Goal: Task Accomplishment & Management: Use online tool/utility

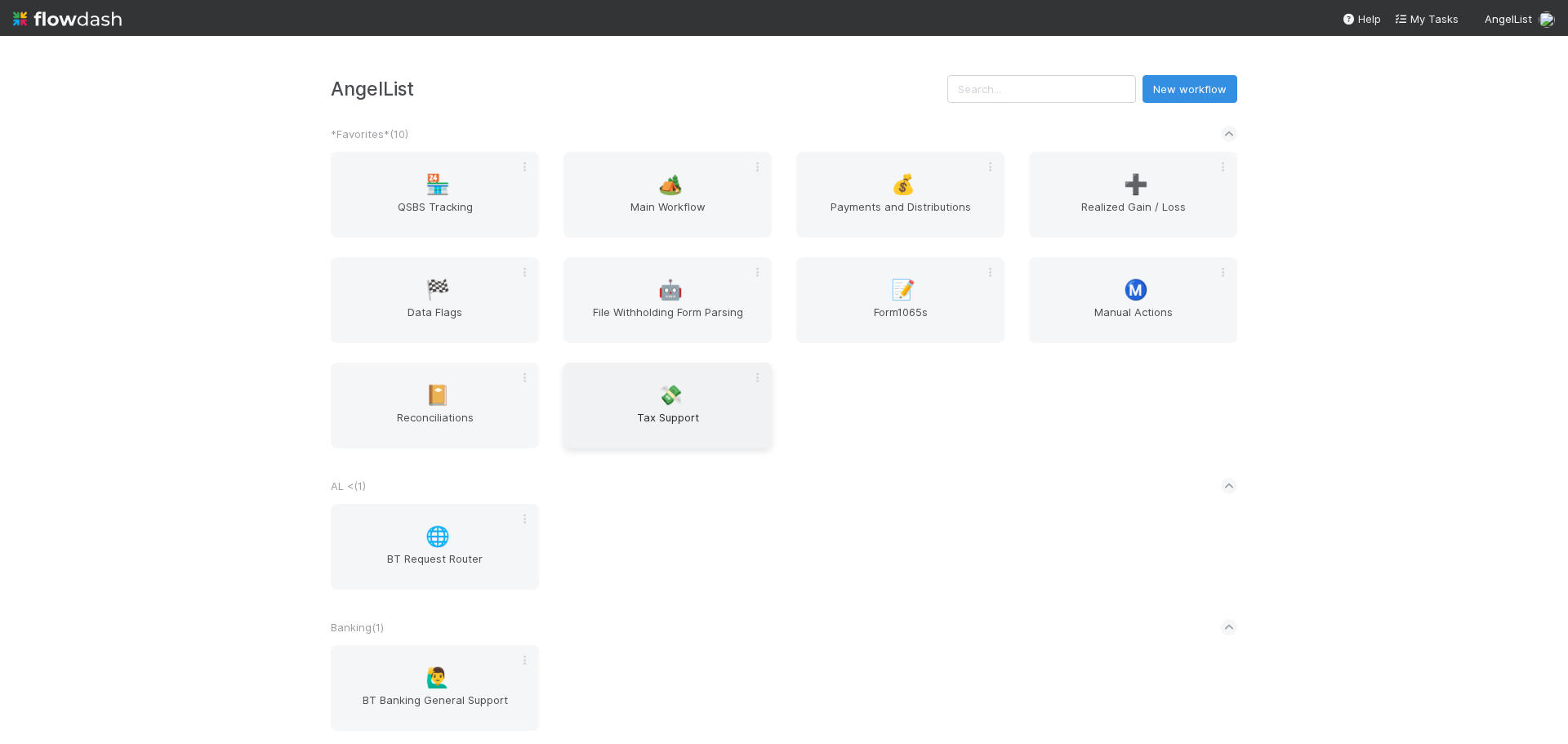
click at [671, 407] on div "💸 Tax Support" at bounding box center [667, 405] width 209 height 86
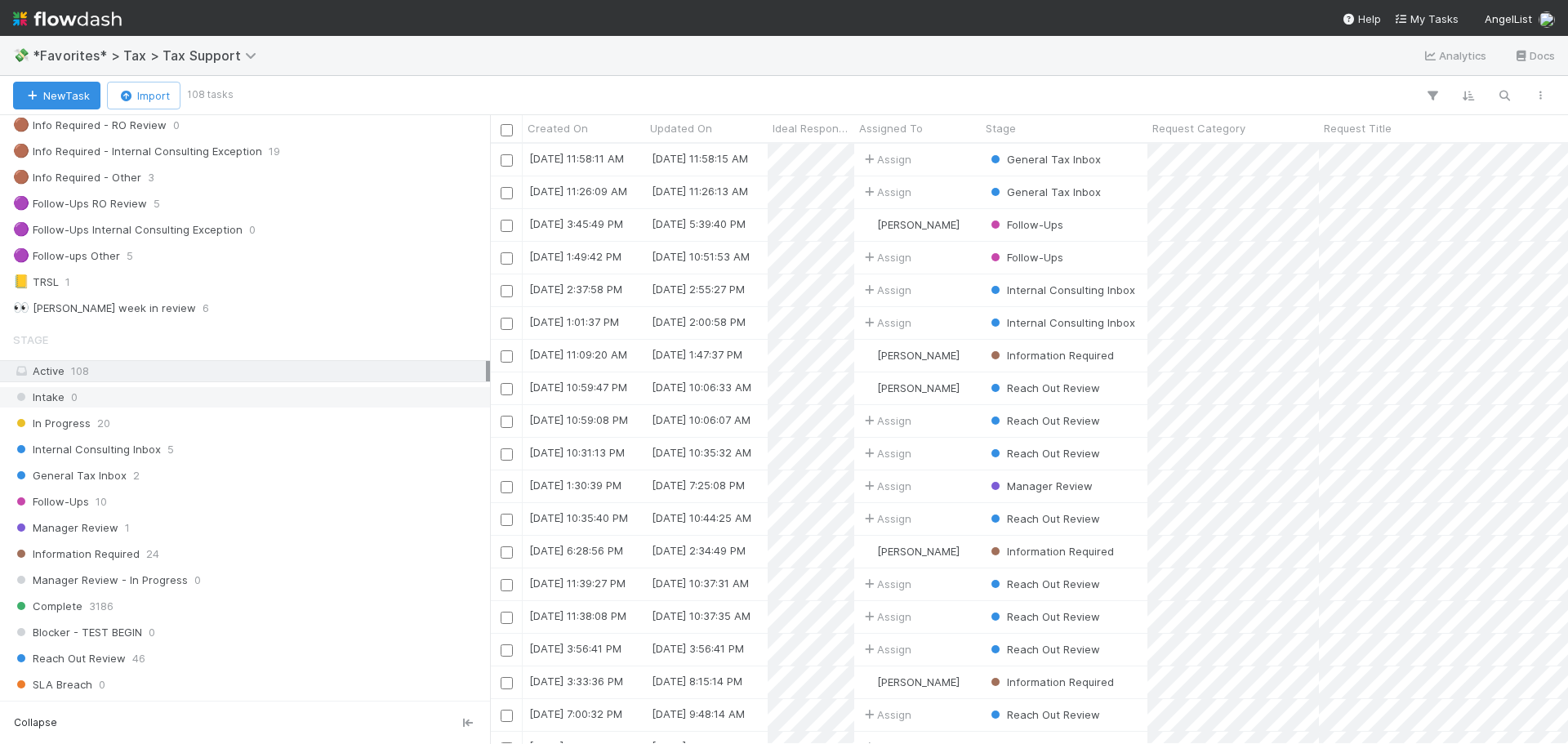
scroll to position [81, 0]
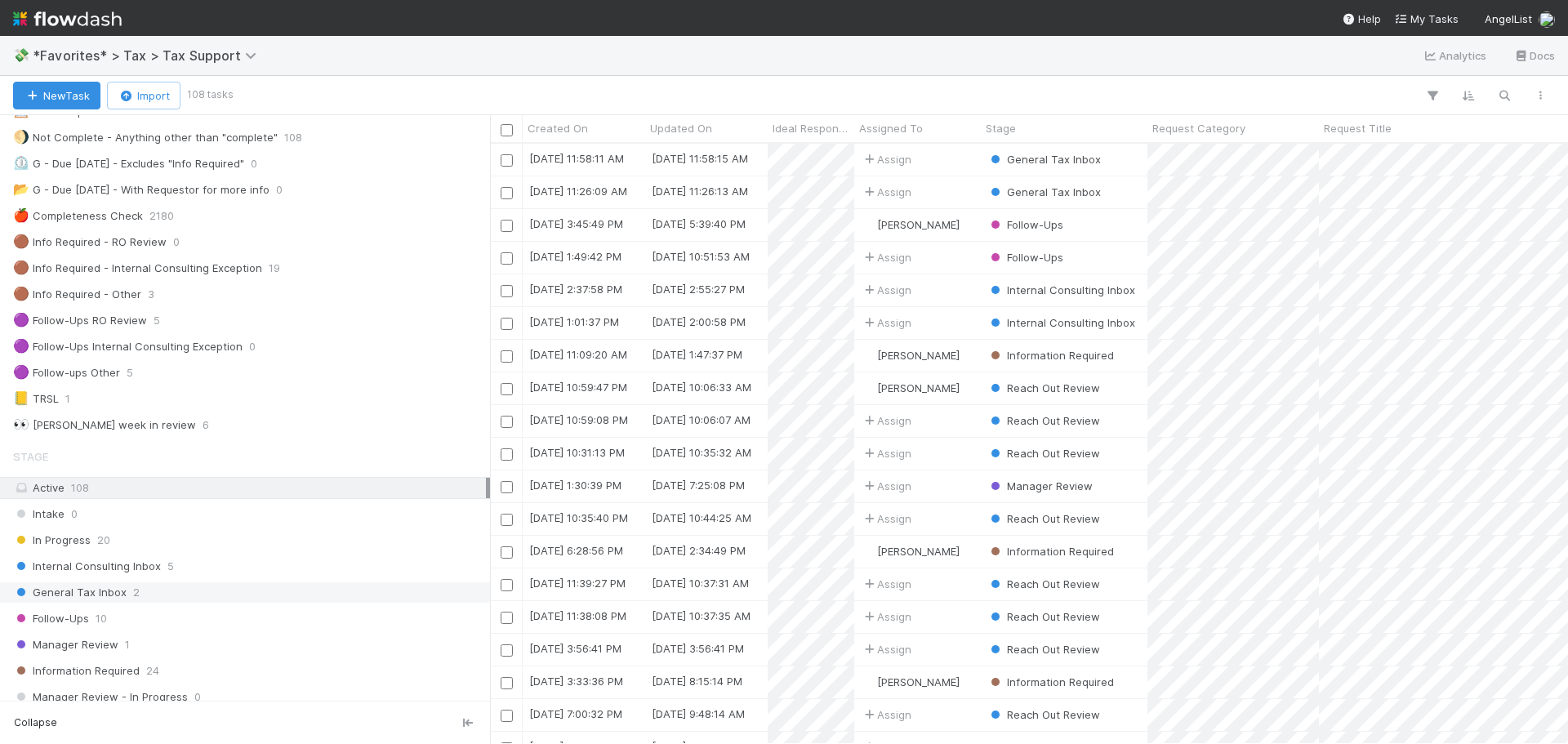
click at [191, 583] on div "General Tax Inbox 2" at bounding box center [249, 592] width 473 height 21
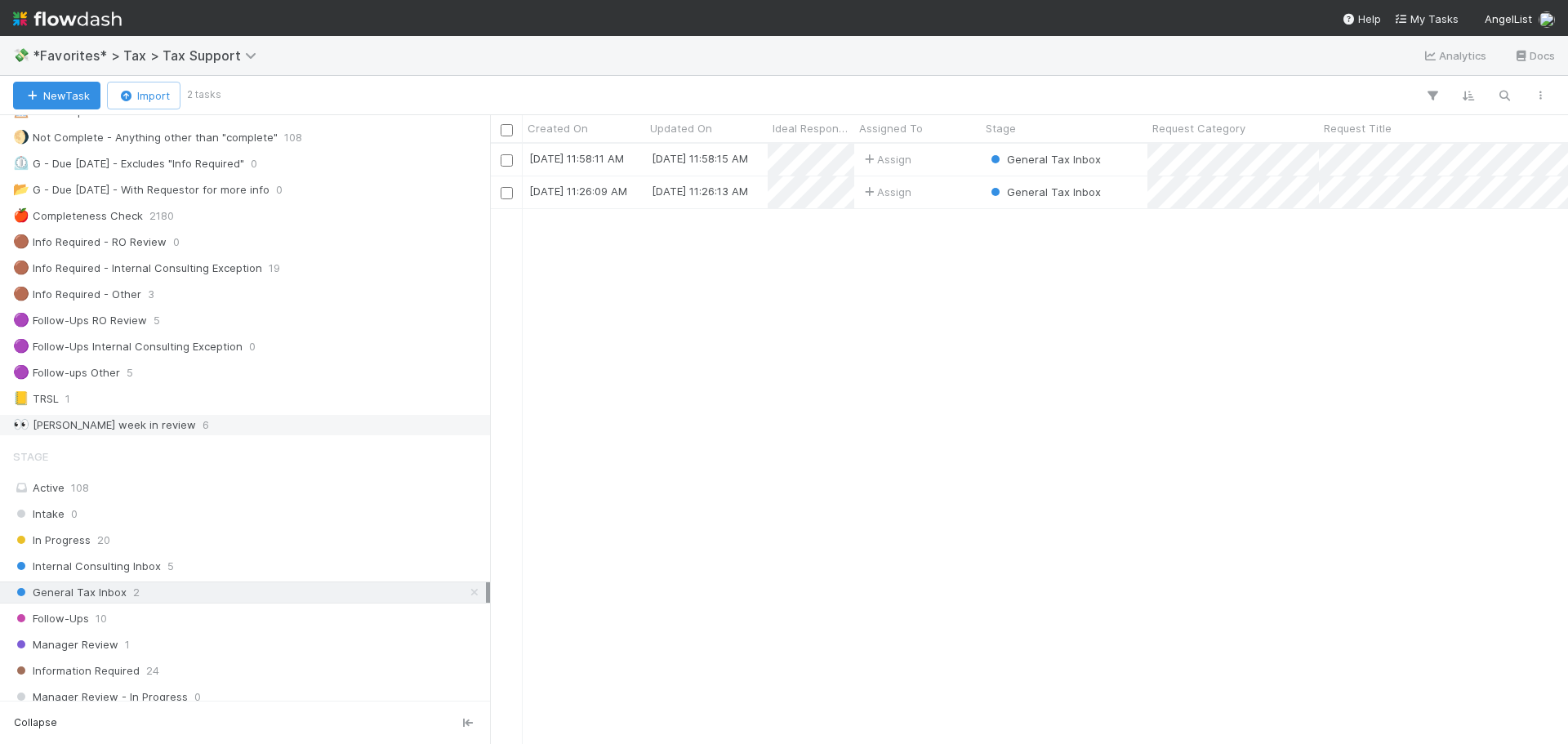
scroll to position [588, 1066]
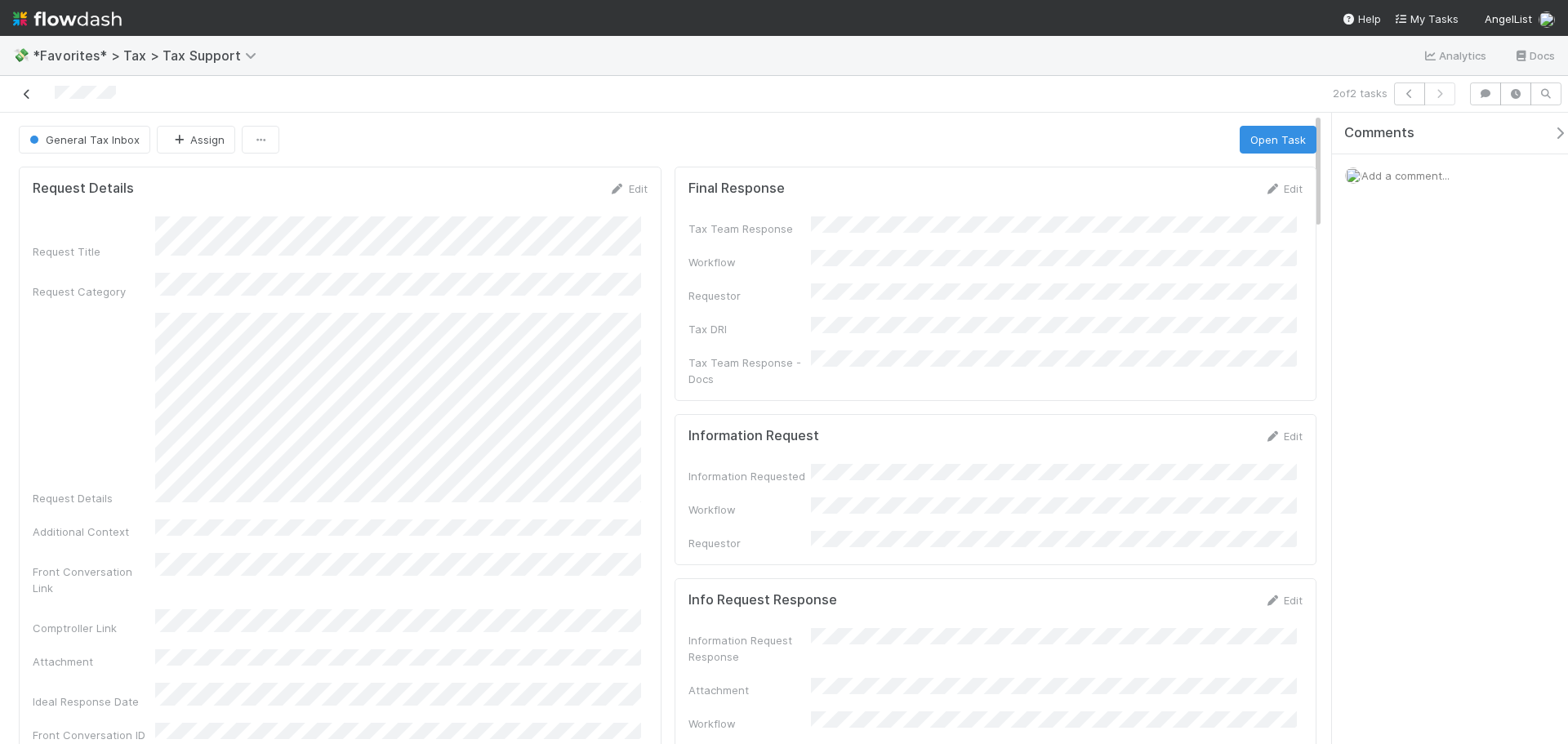
click at [22, 95] on icon at bounding box center [27, 95] width 16 height 11
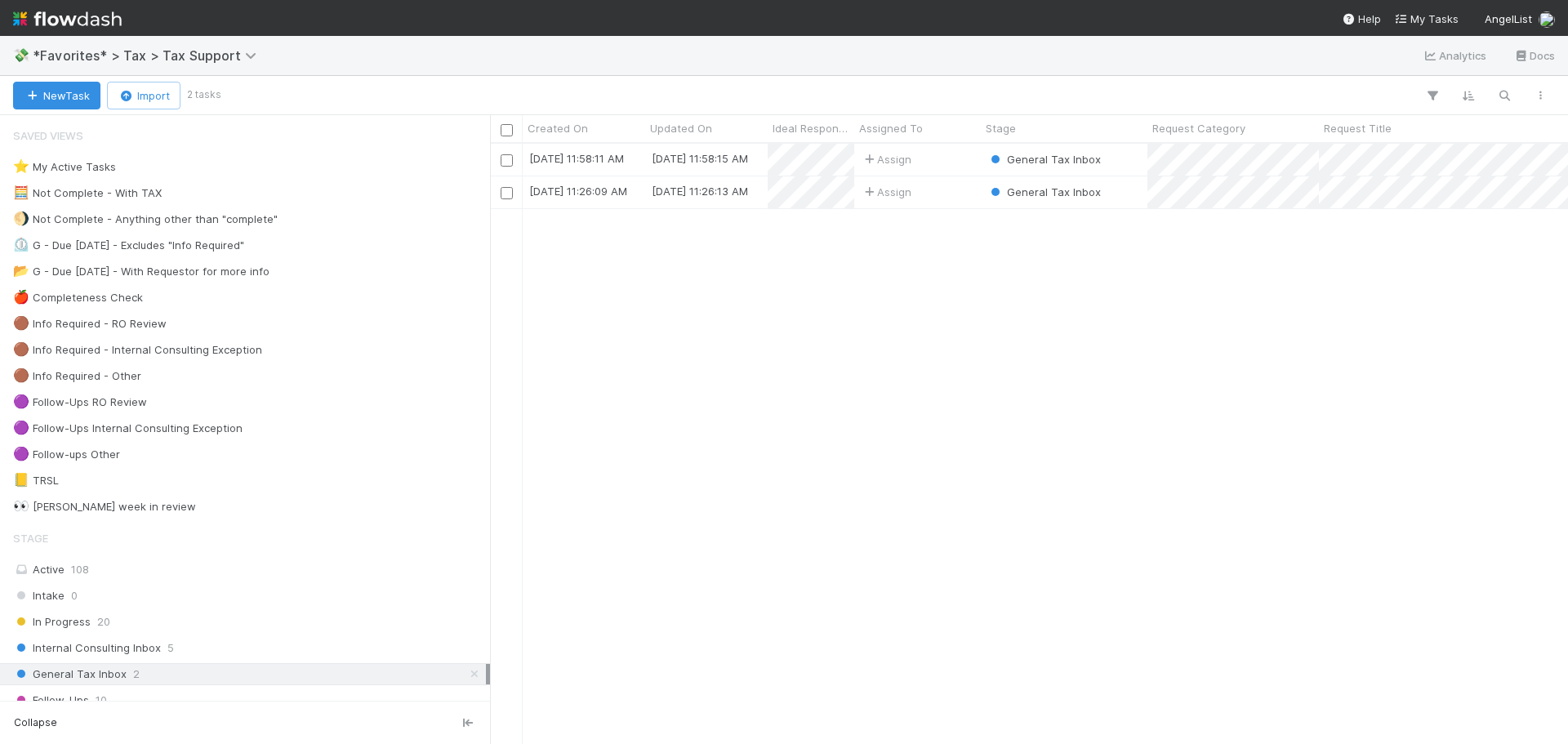
scroll to position [588, 1066]
click at [961, 158] on div "Assign" at bounding box center [917, 159] width 126 height 32
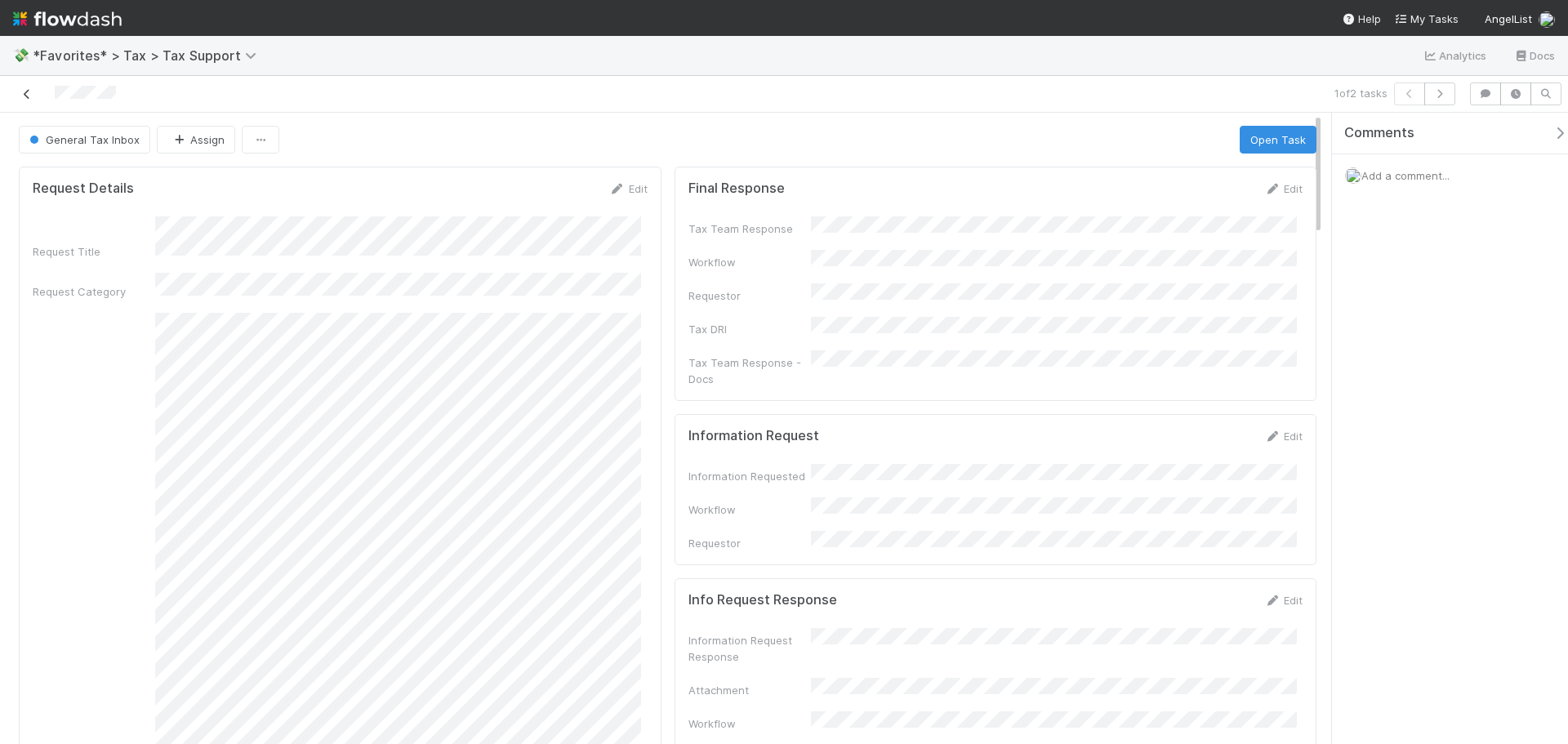
click at [31, 94] on icon at bounding box center [27, 95] width 16 height 11
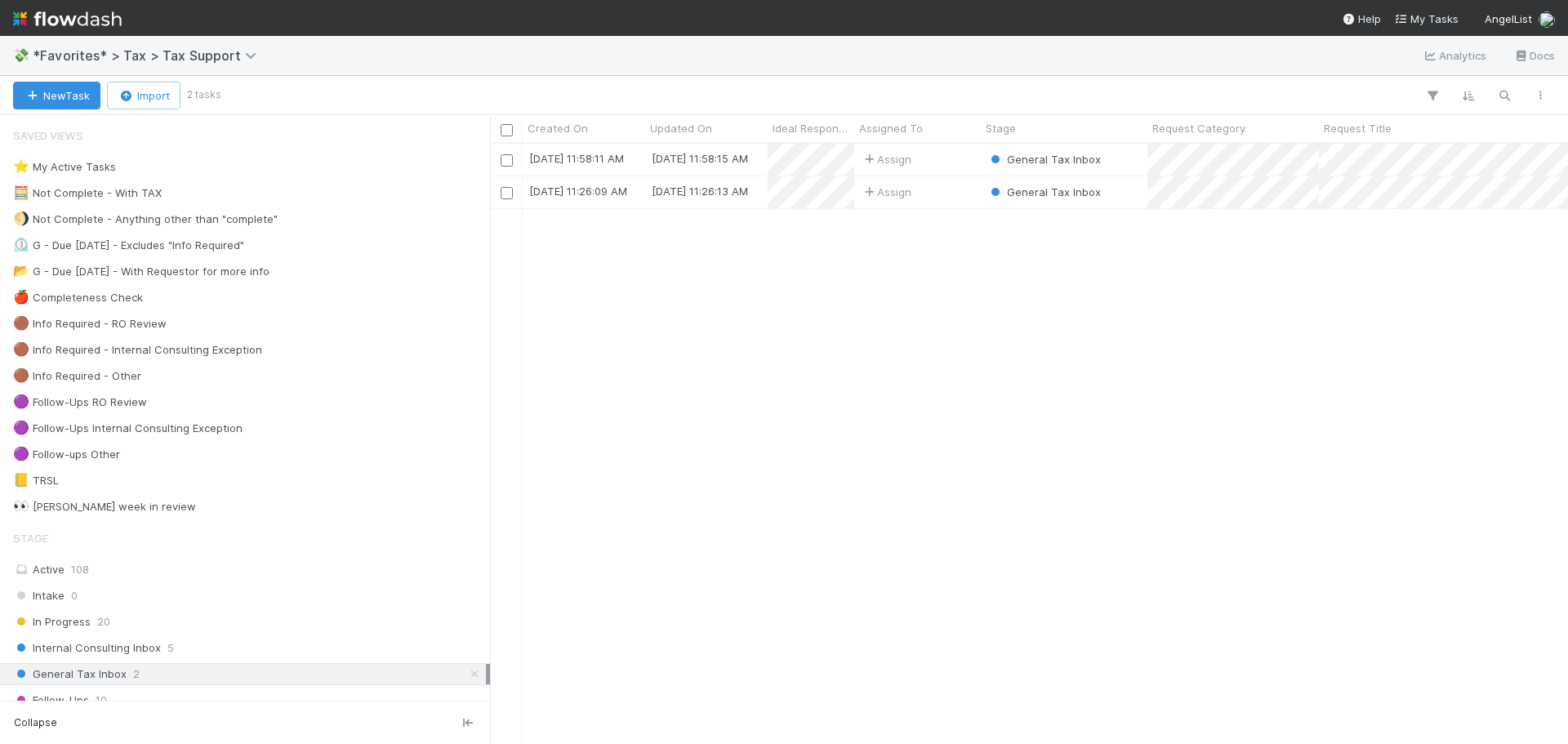
scroll to position [588, 1066]
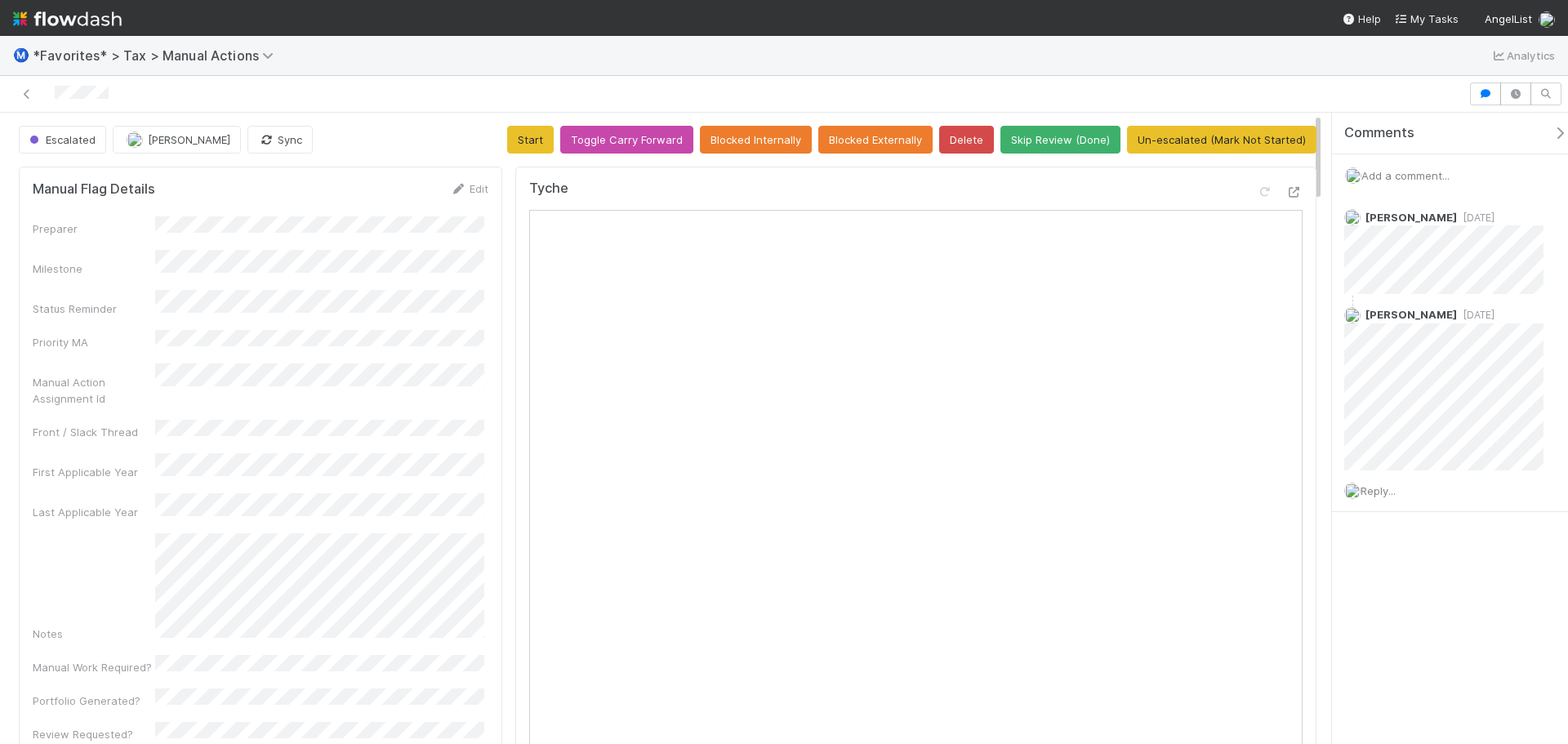
click at [1486, 592] on div "Comments Add a comment... Andrea Tidrow 4 days ago Johnmel Matining 1 day ago R…" at bounding box center [1455, 353] width 248 height 481
click at [1479, 314] on span "1 day ago" at bounding box center [1476, 315] width 38 height 13
click at [1480, 314] on span "1 day ago" at bounding box center [1476, 315] width 38 height 13
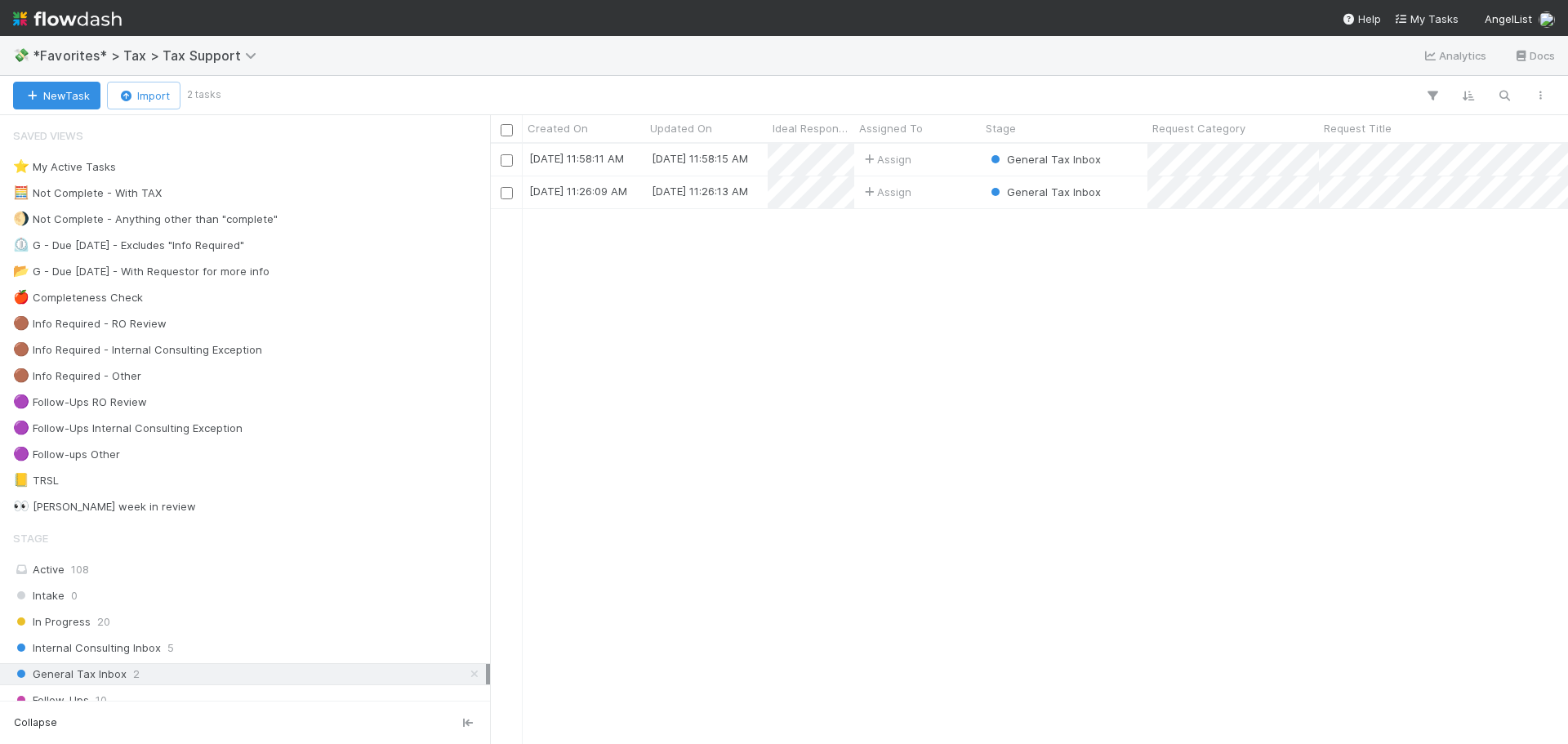
scroll to position [588, 1066]
click at [122, 454] on div "🟣 Follow-ups Other 5" at bounding box center [249, 454] width 473 height 21
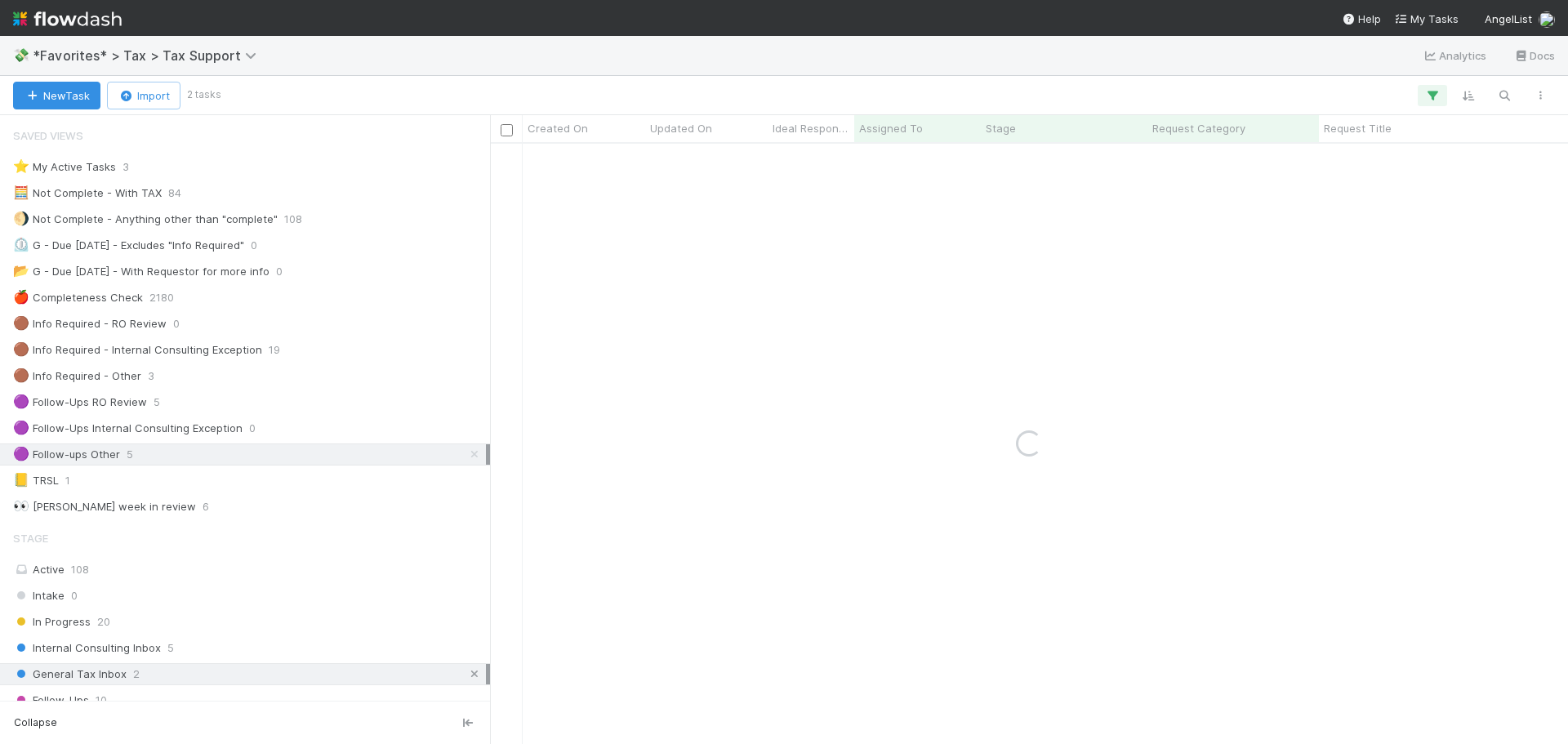
click at [467, 675] on icon at bounding box center [475, 674] width 16 height 11
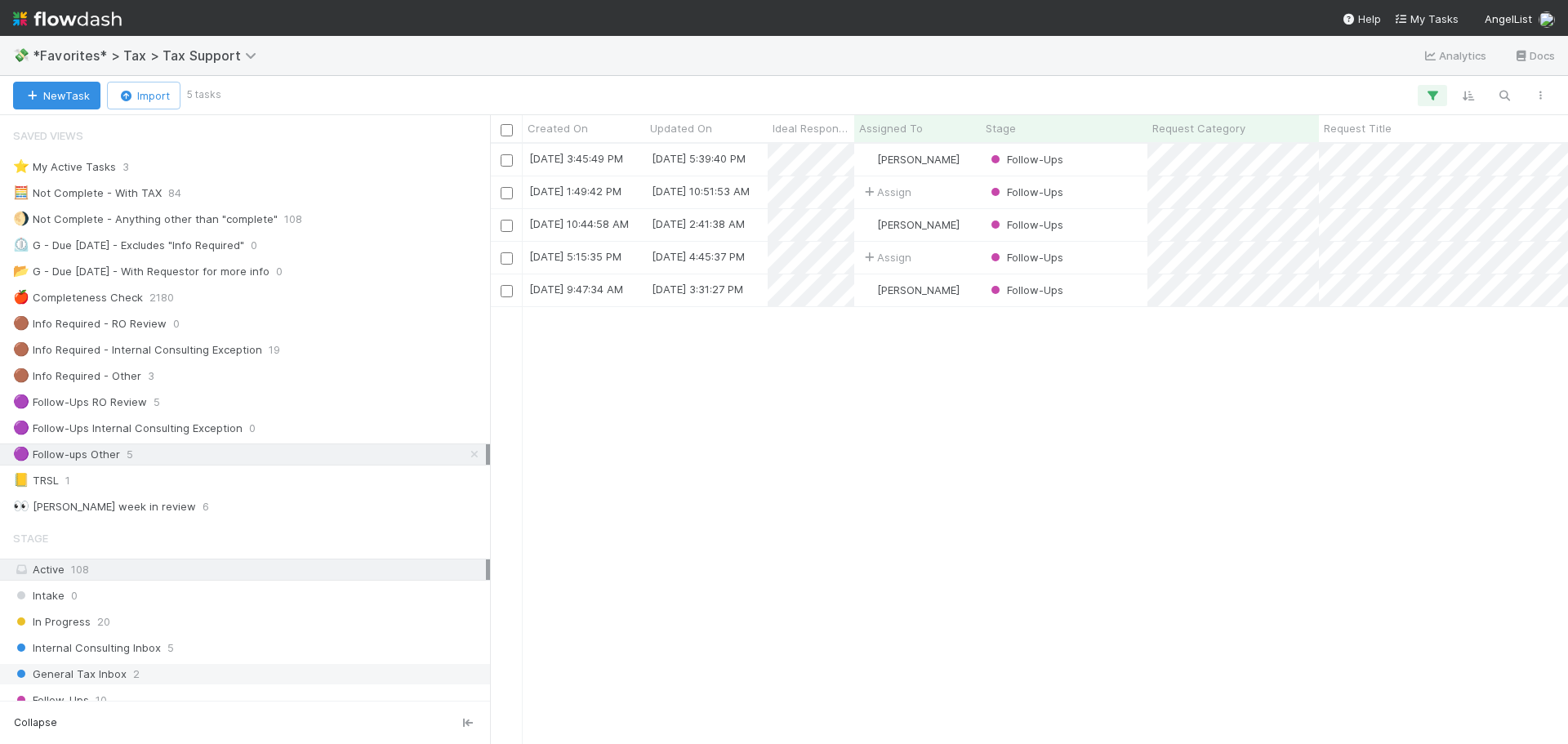
scroll to position [588, 1066]
click at [1248, 412] on div "8/26/25, 3:45:49 PM 8/26/25, 5:39:40 PM Manav Mehta Follow-Ups 0 0 0 0 0 8/26/2…" at bounding box center [1029, 443] width 1078 height 600
click at [1112, 167] on div "Follow-Ups" at bounding box center [1063, 159] width 167 height 32
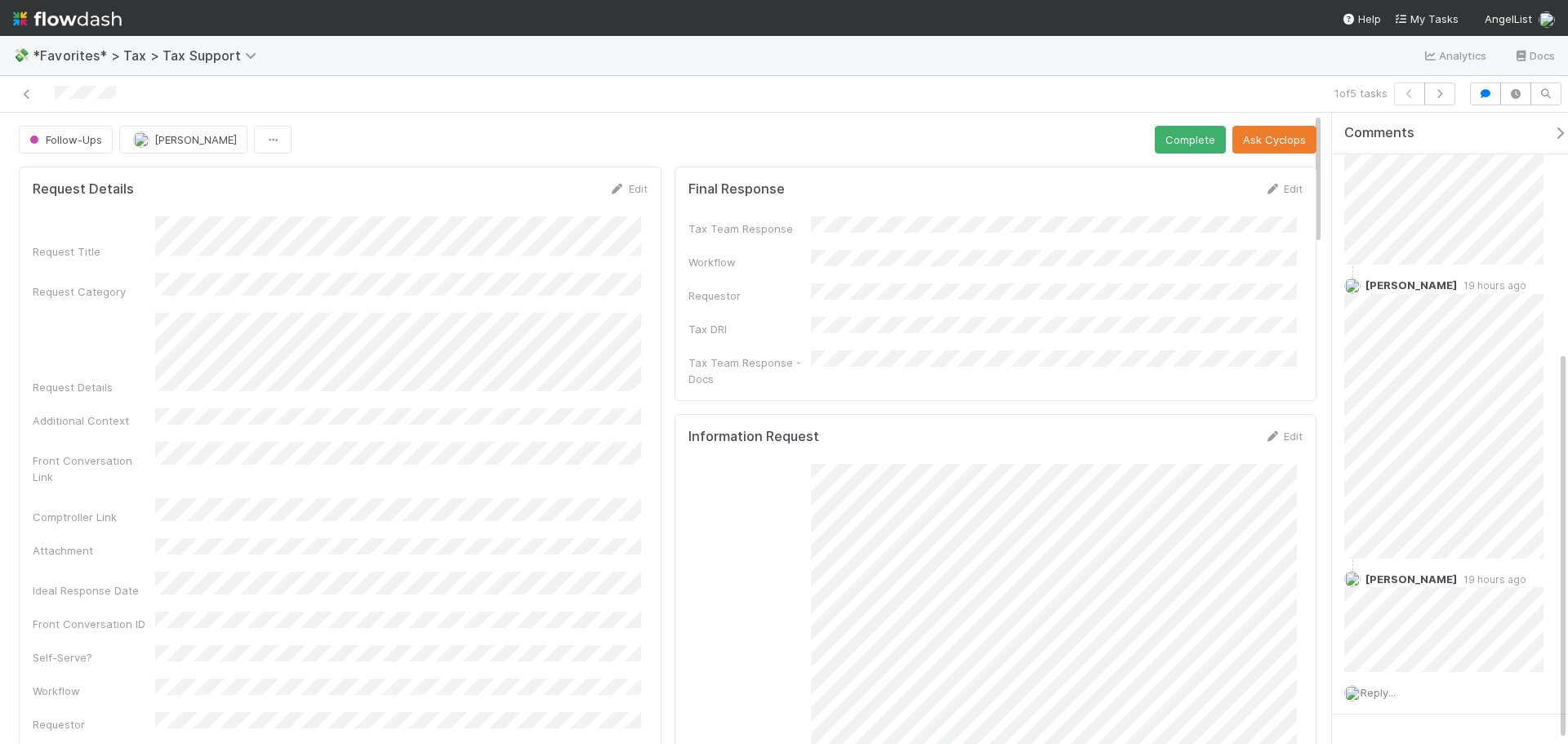
scroll to position [390, 0]
click at [31, 95] on icon at bounding box center [27, 95] width 16 height 11
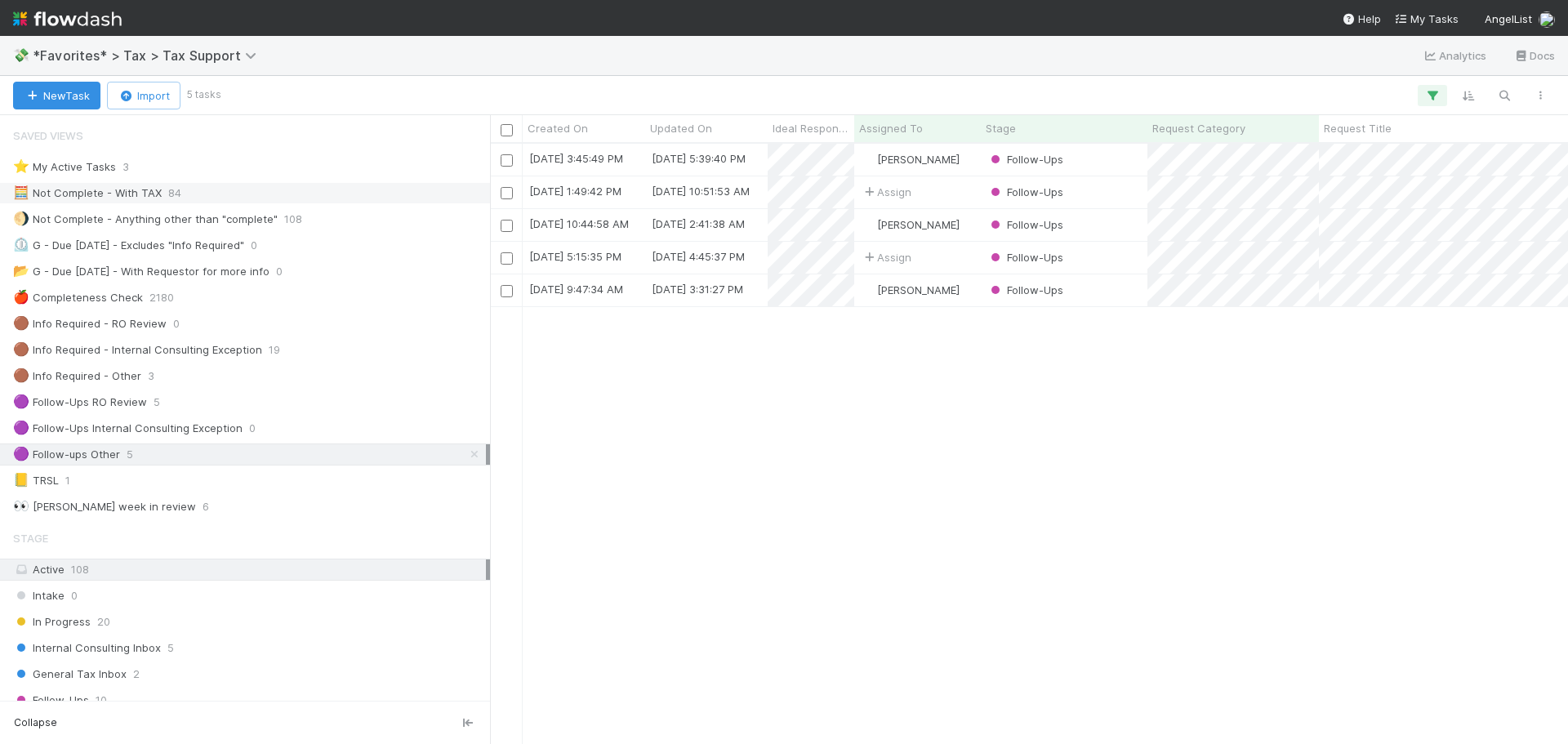
scroll to position [588, 1066]
click at [217, 673] on div "General Tax Inbox 2" at bounding box center [249, 674] width 473 height 21
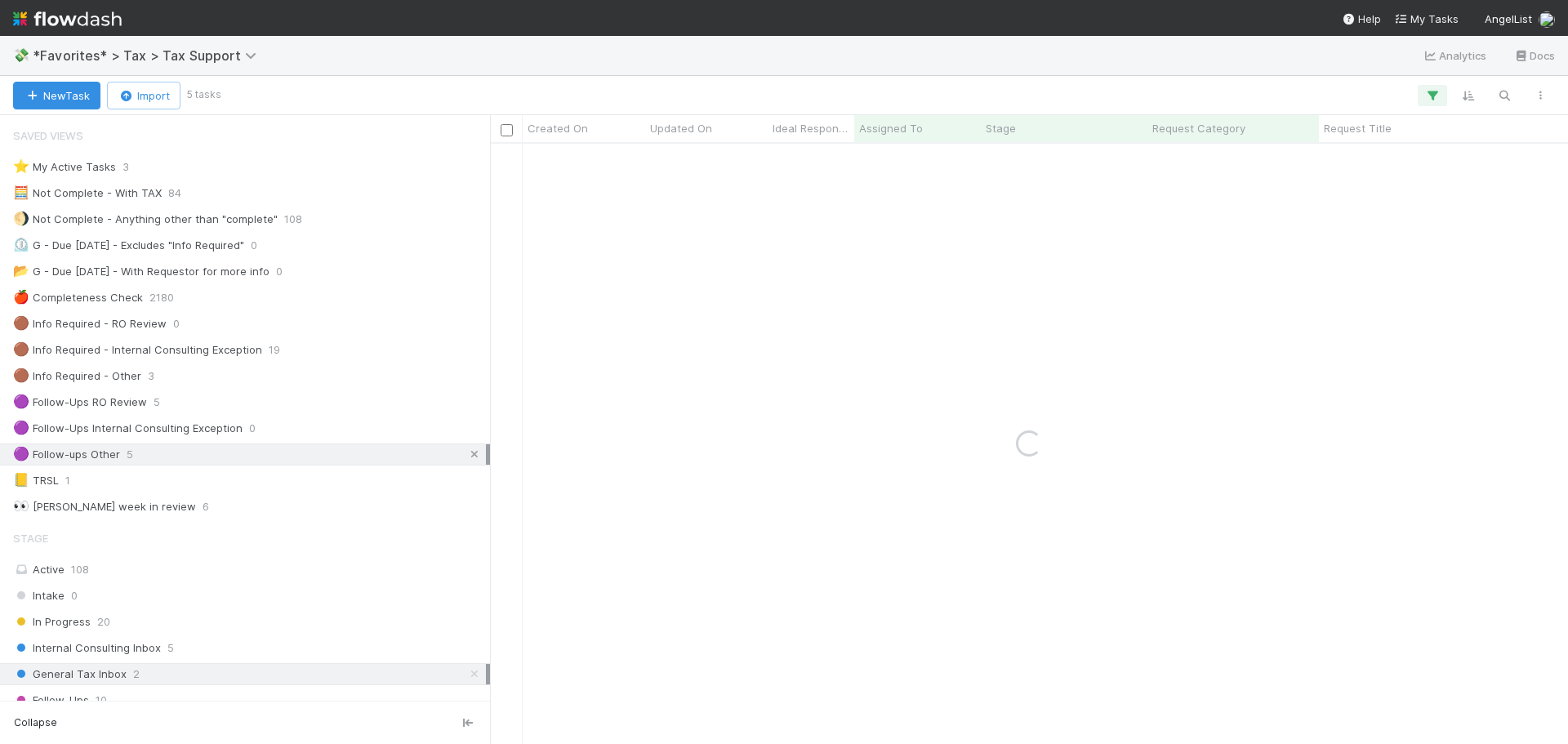
click at [469, 454] on icon at bounding box center [475, 455] width 16 height 11
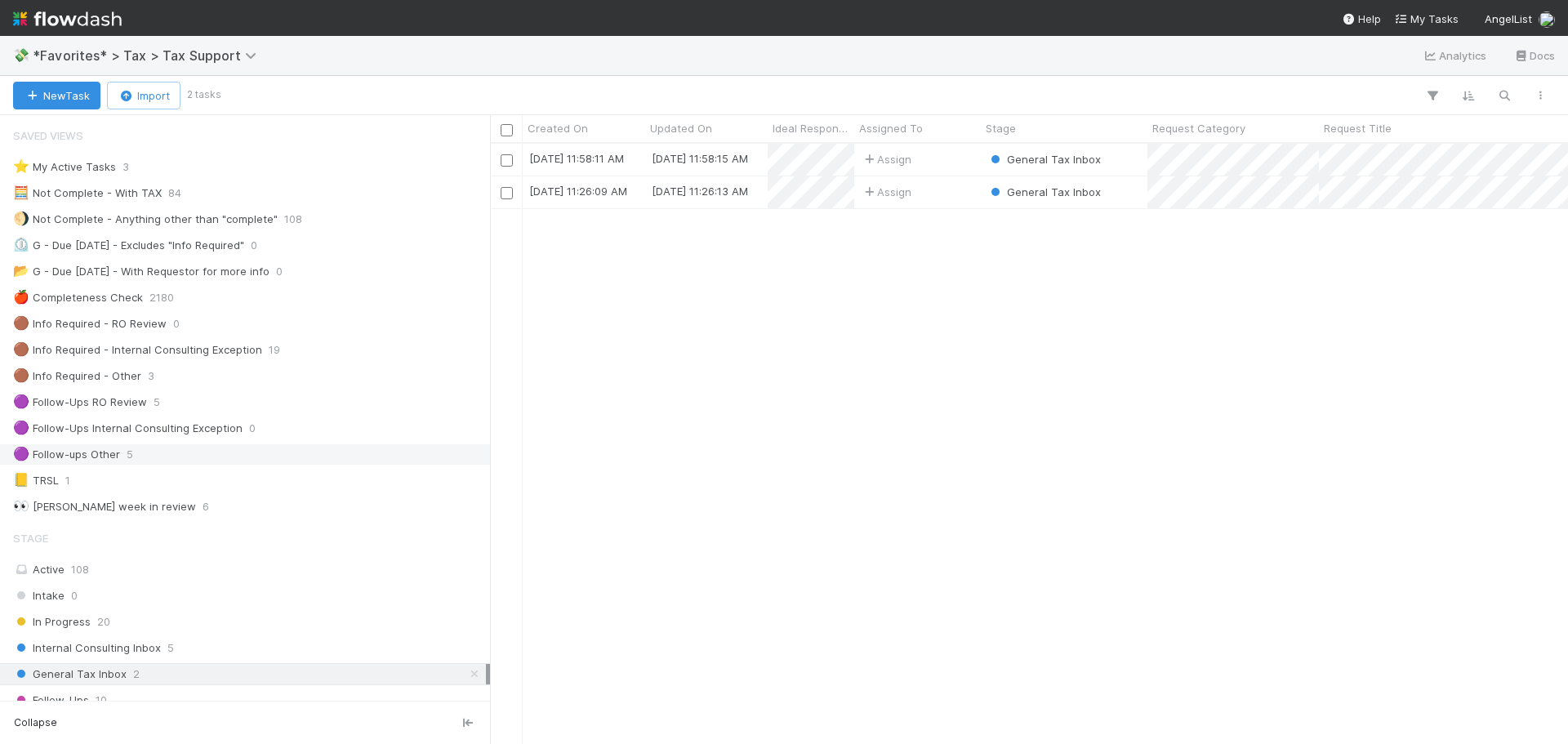
scroll to position [588, 1066]
click at [952, 198] on div "Assign" at bounding box center [917, 191] width 126 height 32
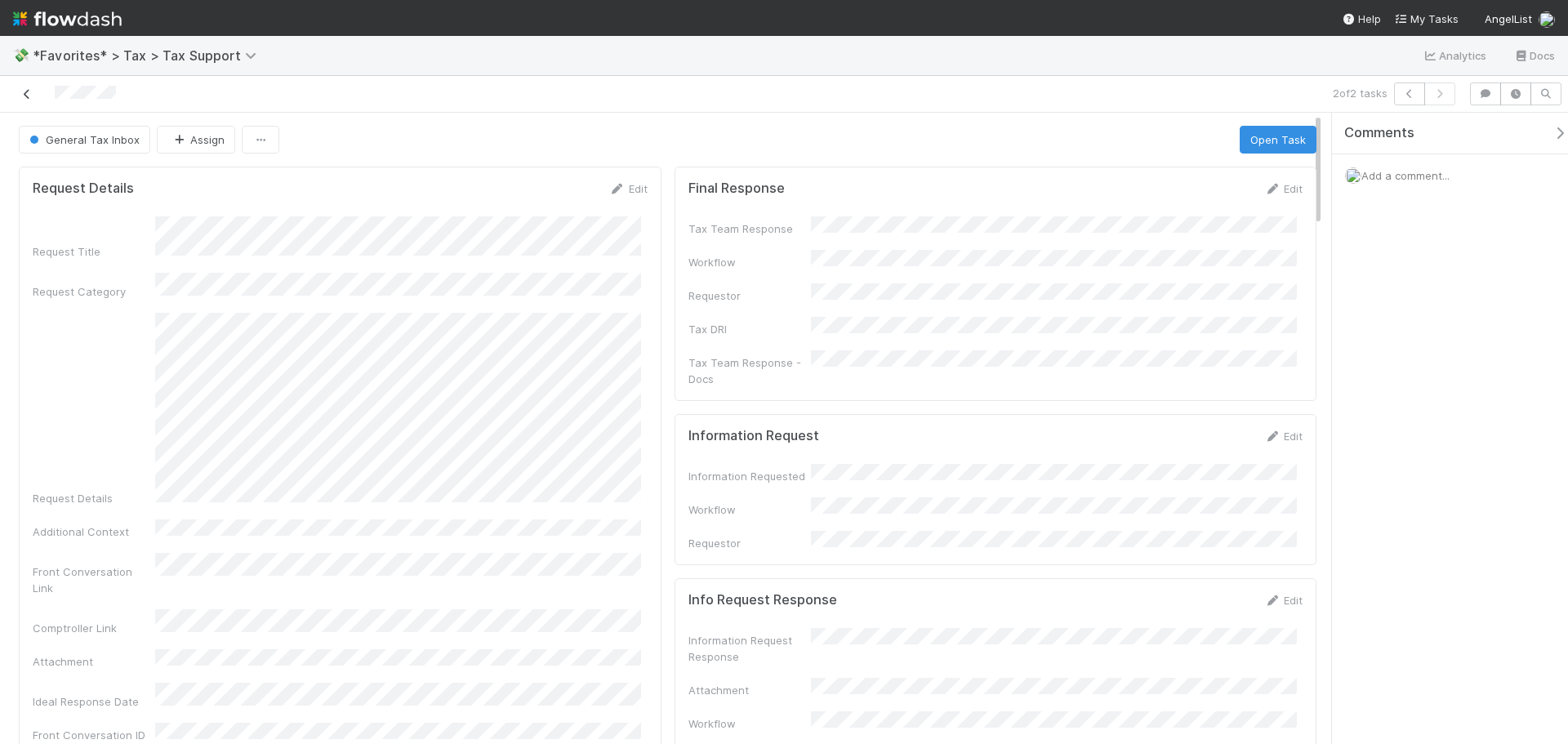
click at [32, 98] on icon at bounding box center [27, 95] width 16 height 11
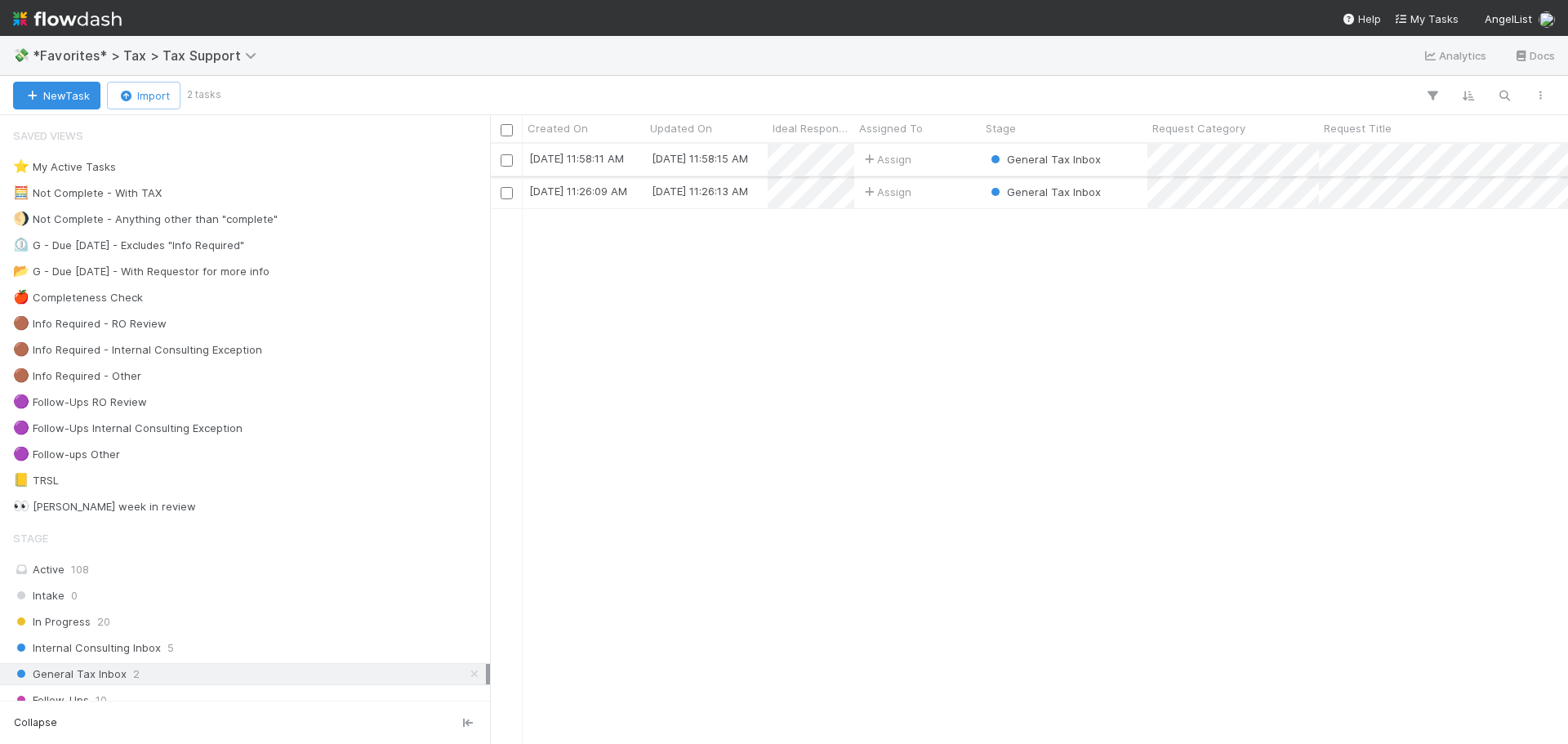
scroll to position [588, 1066]
click at [954, 162] on div "Assign" at bounding box center [917, 159] width 126 height 32
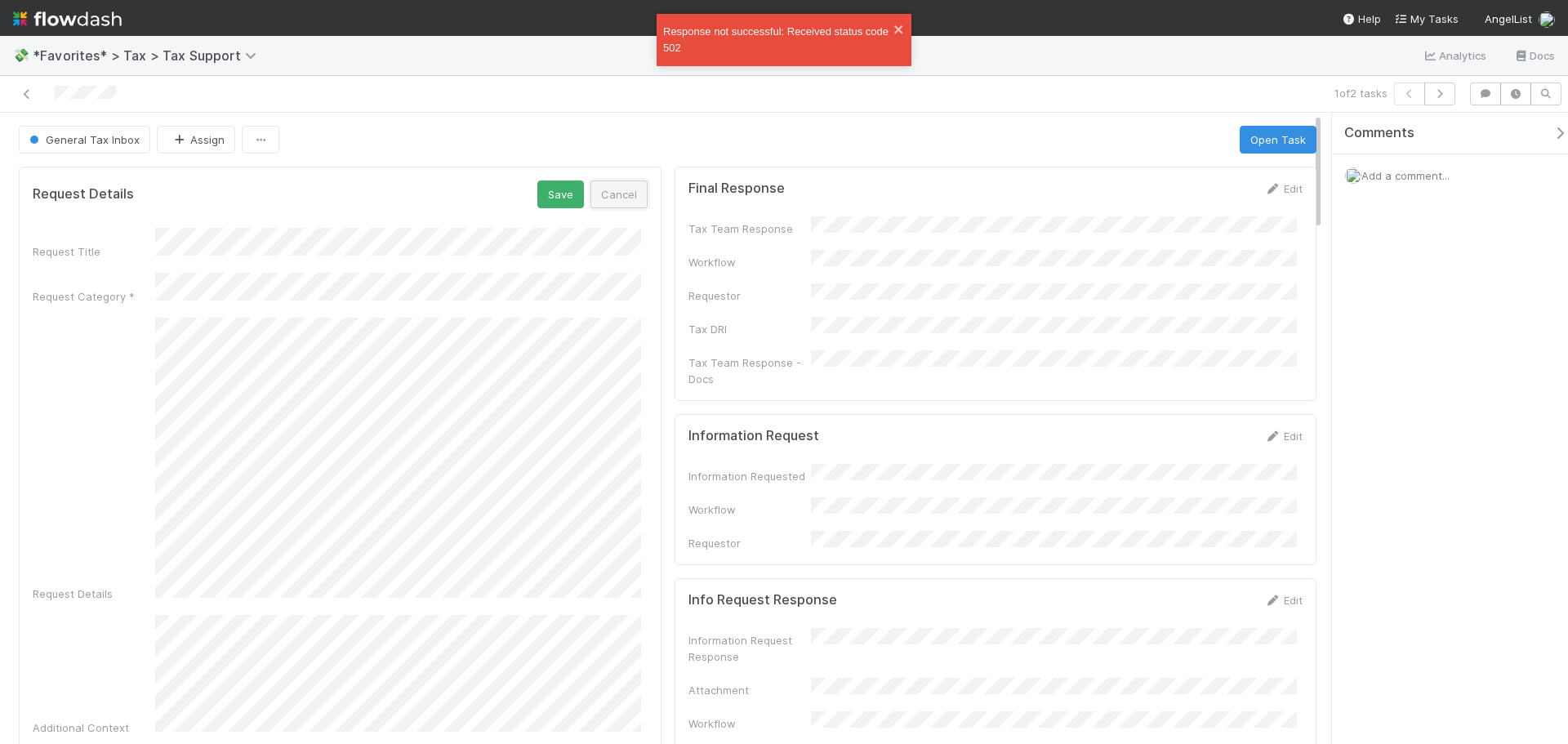
click at [620, 187] on button "Cancel" at bounding box center [618, 194] width 57 height 28
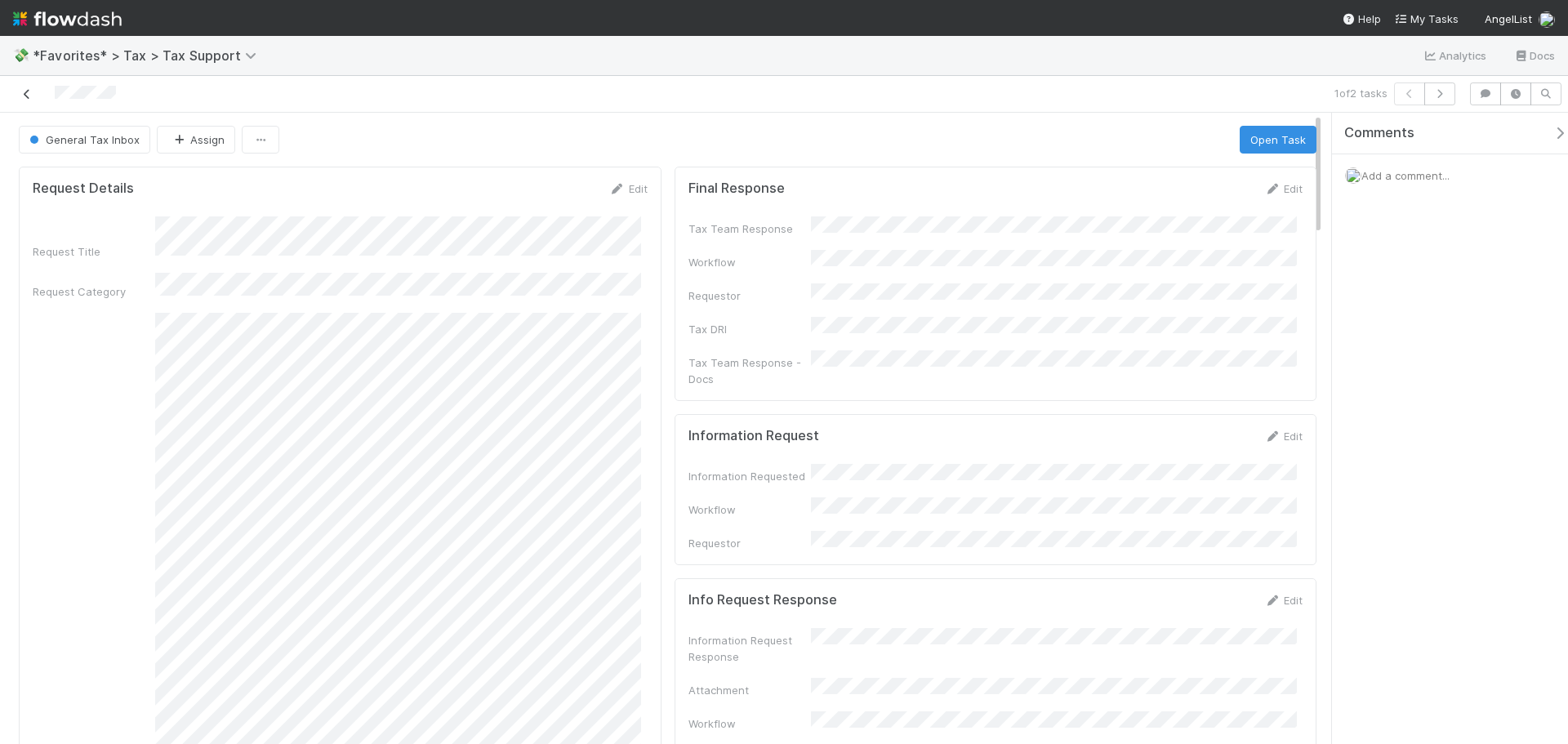
click at [32, 100] on link at bounding box center [27, 94] width 16 height 16
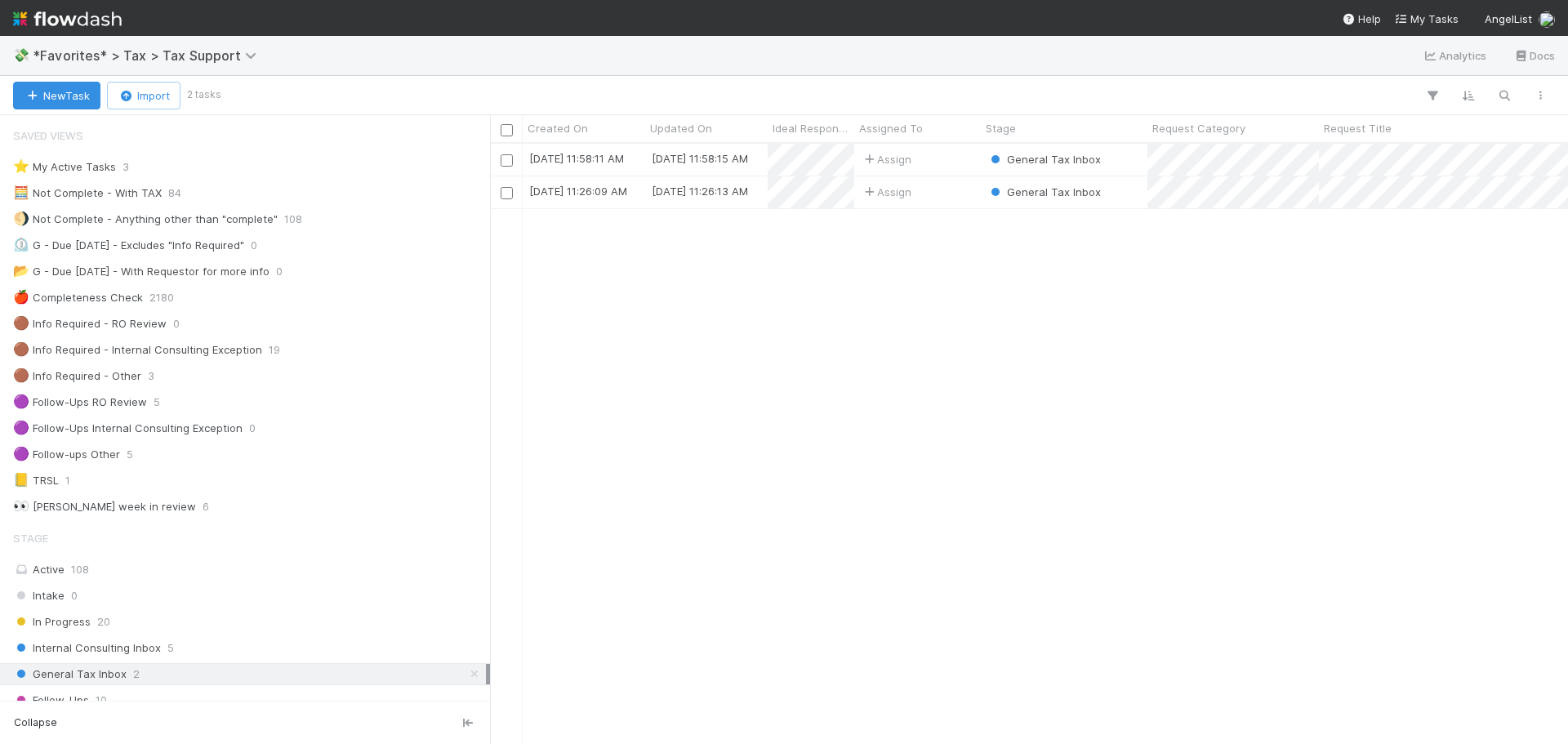
scroll to position [588, 1066]
click at [1080, 331] on div "[DATE] 11:58:11 AM [DATE] 11:58:15 AM Assign General Tax Inbox 0 0 0 0 0 [DATE]…" at bounding box center [1029, 443] width 1078 height 600
click at [939, 194] on div "Assign" at bounding box center [917, 191] width 126 height 32
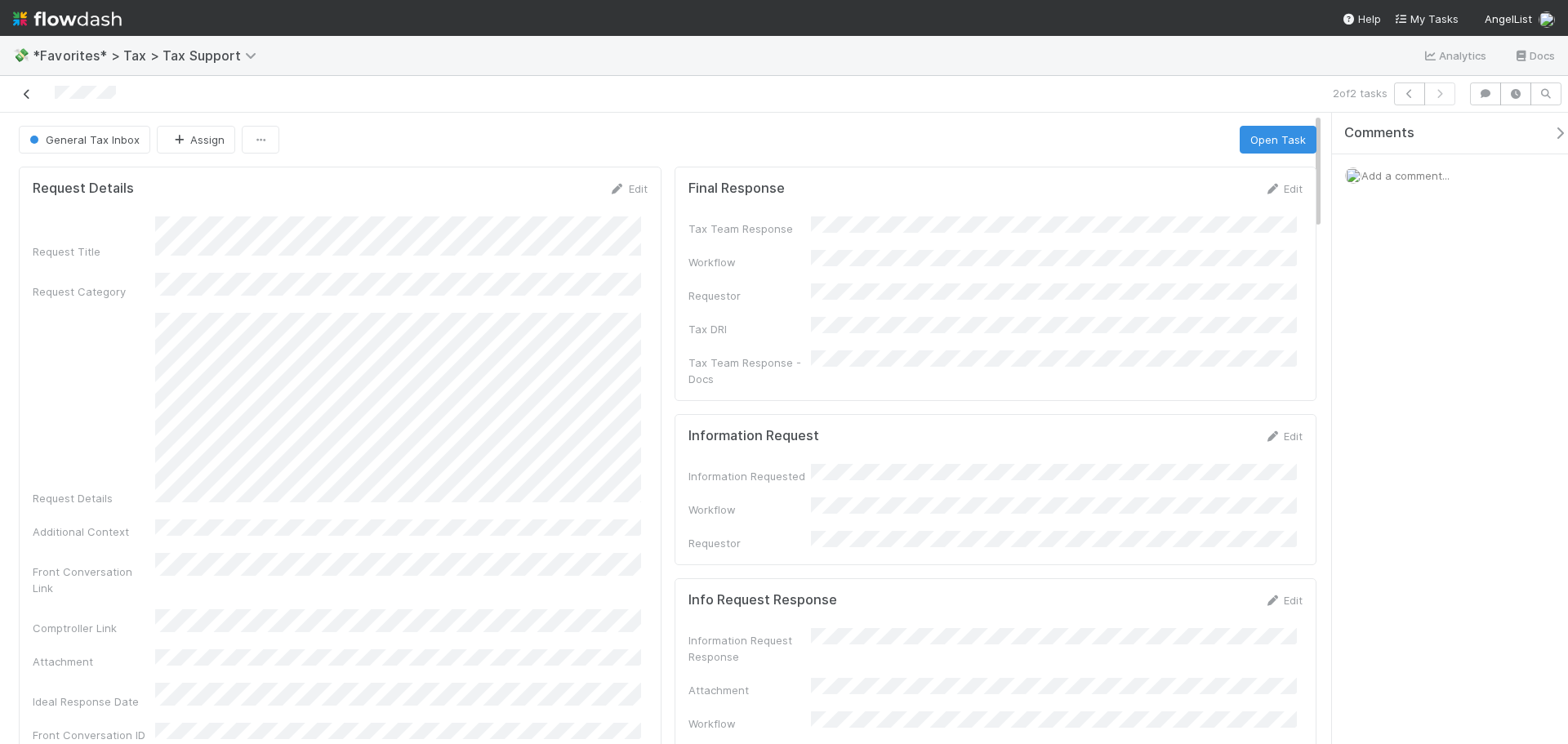
click at [30, 89] on icon at bounding box center [27, 95] width 16 height 11
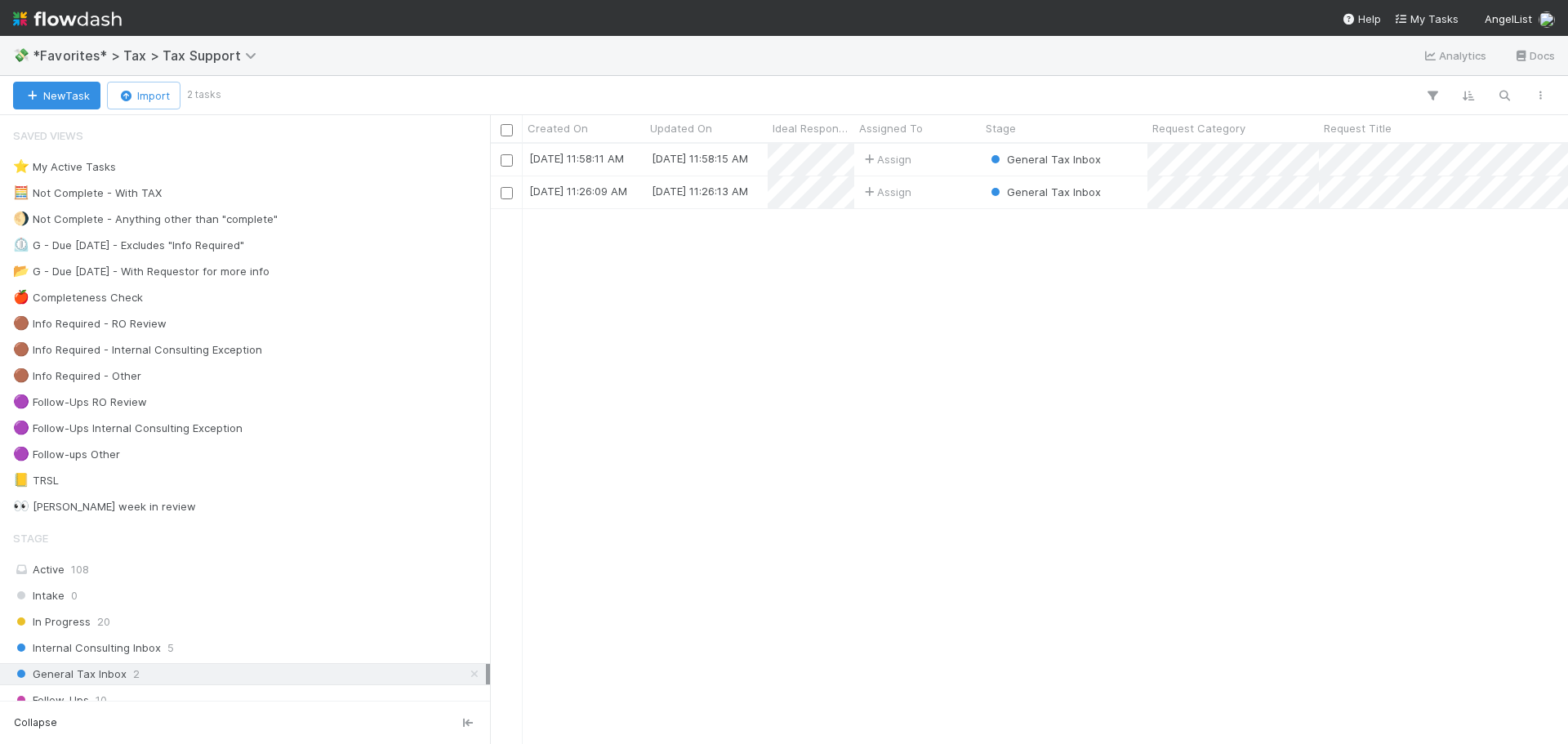
scroll to position [588, 1066]
click at [938, 168] on div "Assign" at bounding box center [917, 159] width 126 height 32
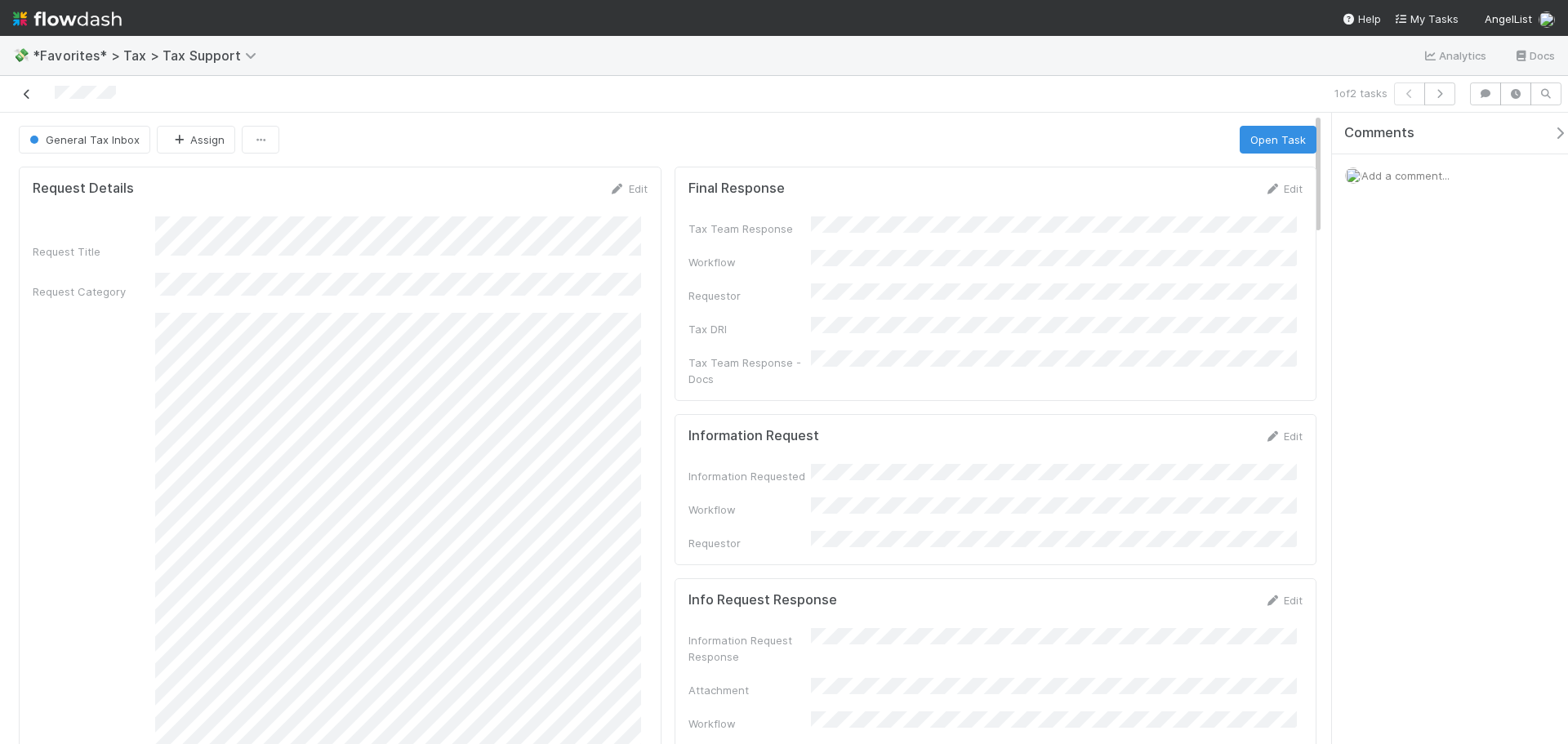
click at [30, 91] on icon at bounding box center [27, 95] width 16 height 11
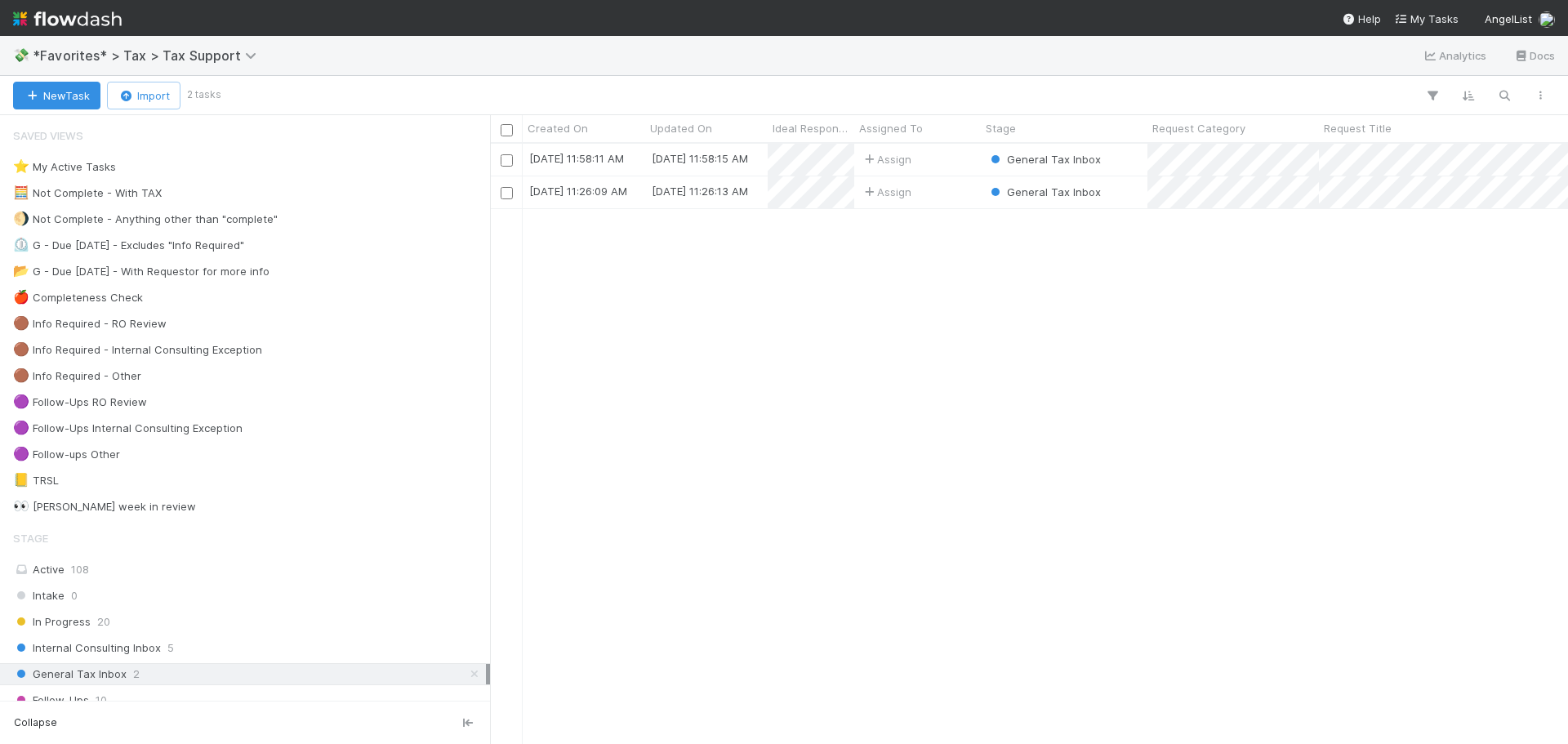
scroll to position [588, 1066]
click at [778, 321] on div "[DATE] 11:58:11 AM [DATE] 11:58:15 AM Assign General Tax Inbox 0 0 0 0 0 [DATE]…" at bounding box center [1029, 443] width 1078 height 600
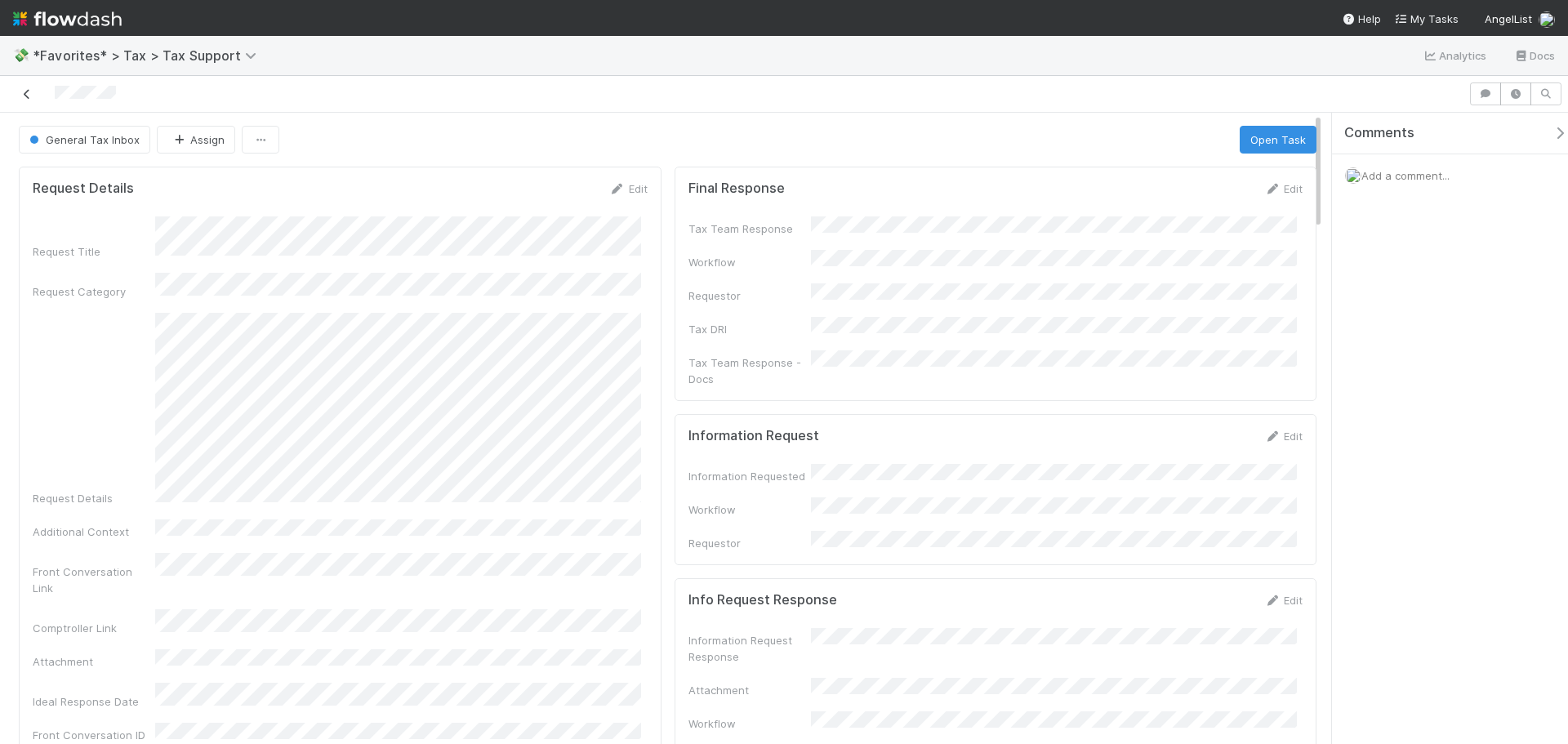
click at [32, 91] on icon at bounding box center [27, 95] width 16 height 11
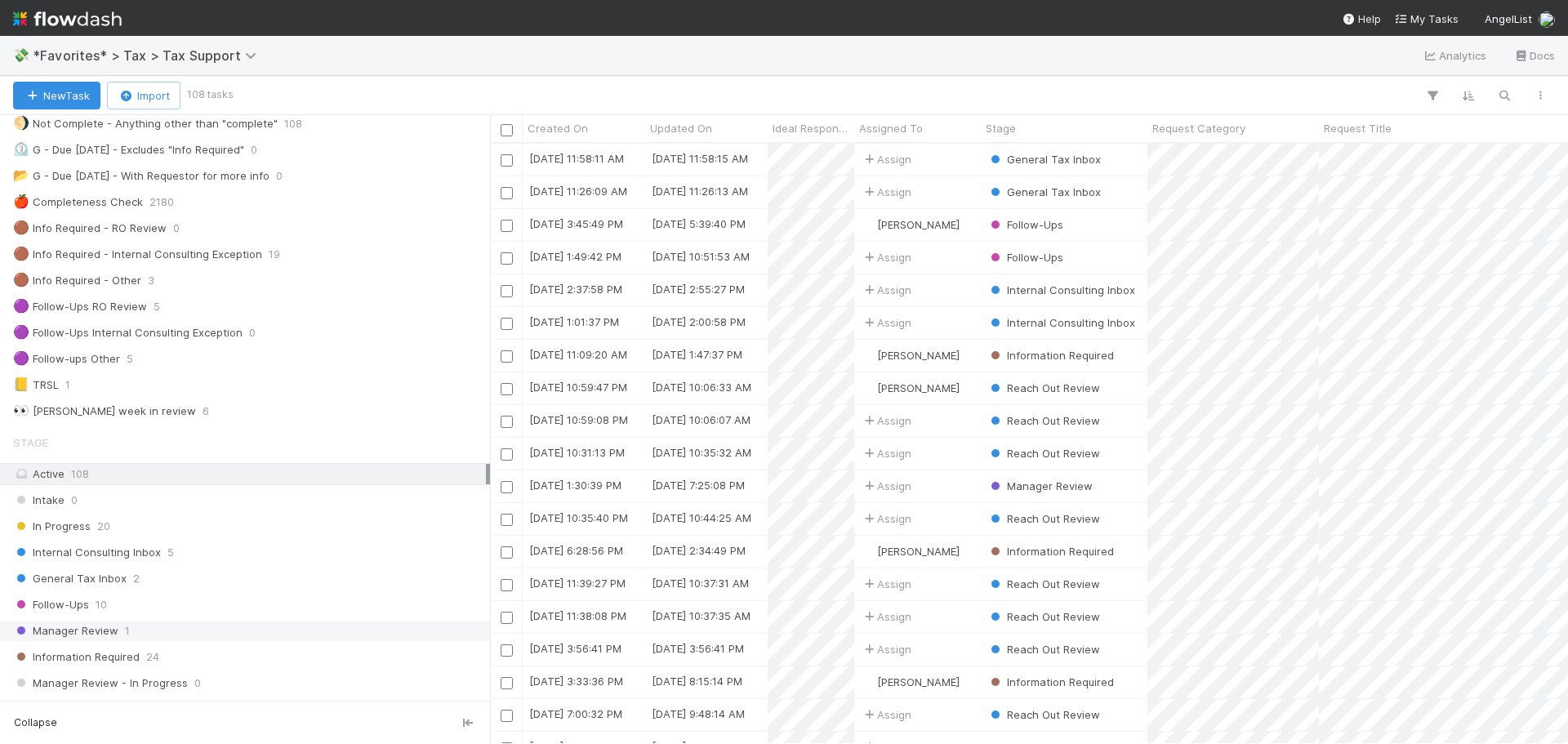
scroll to position [245, 0]
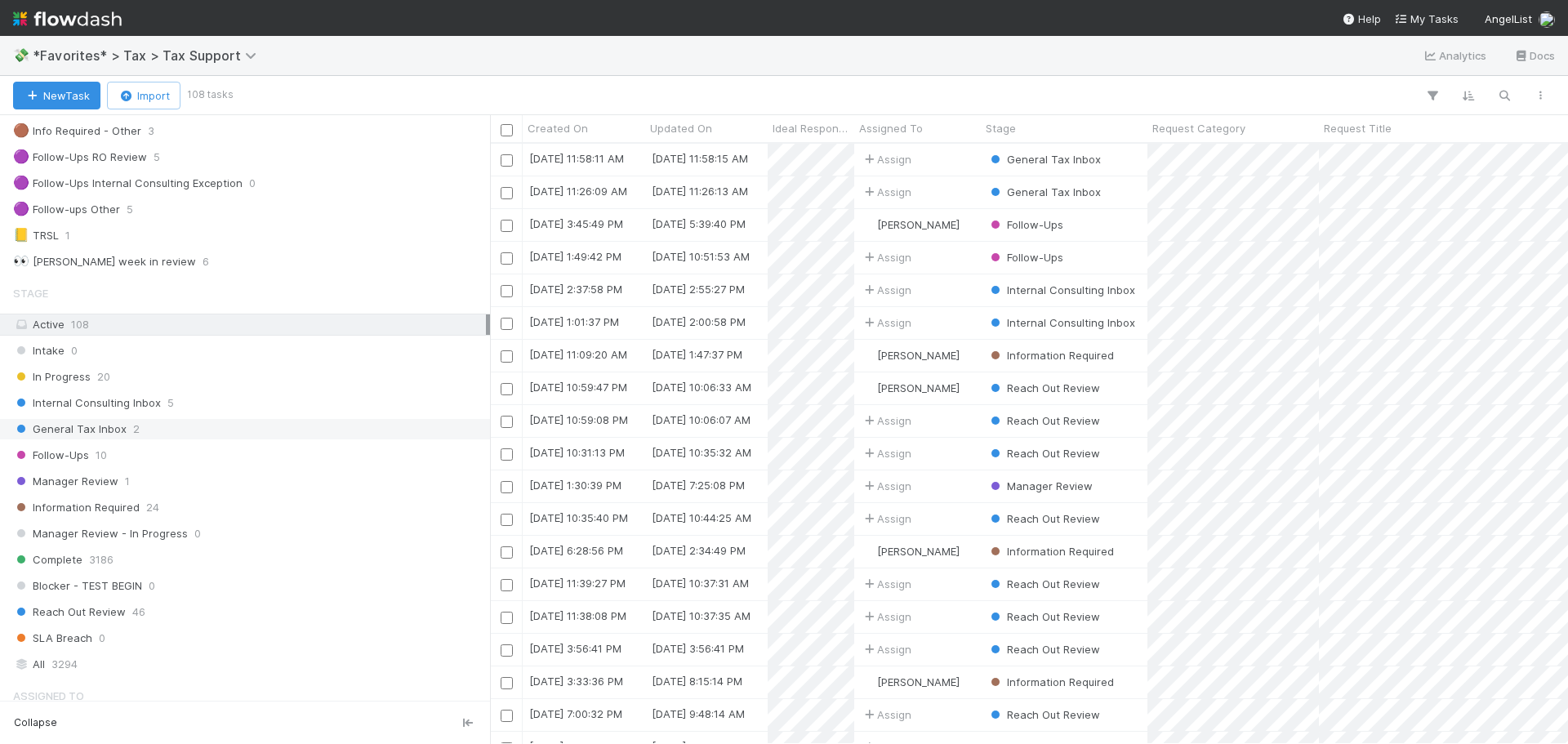
click at [150, 437] on div "General Tax Inbox 2" at bounding box center [249, 429] width 473 height 21
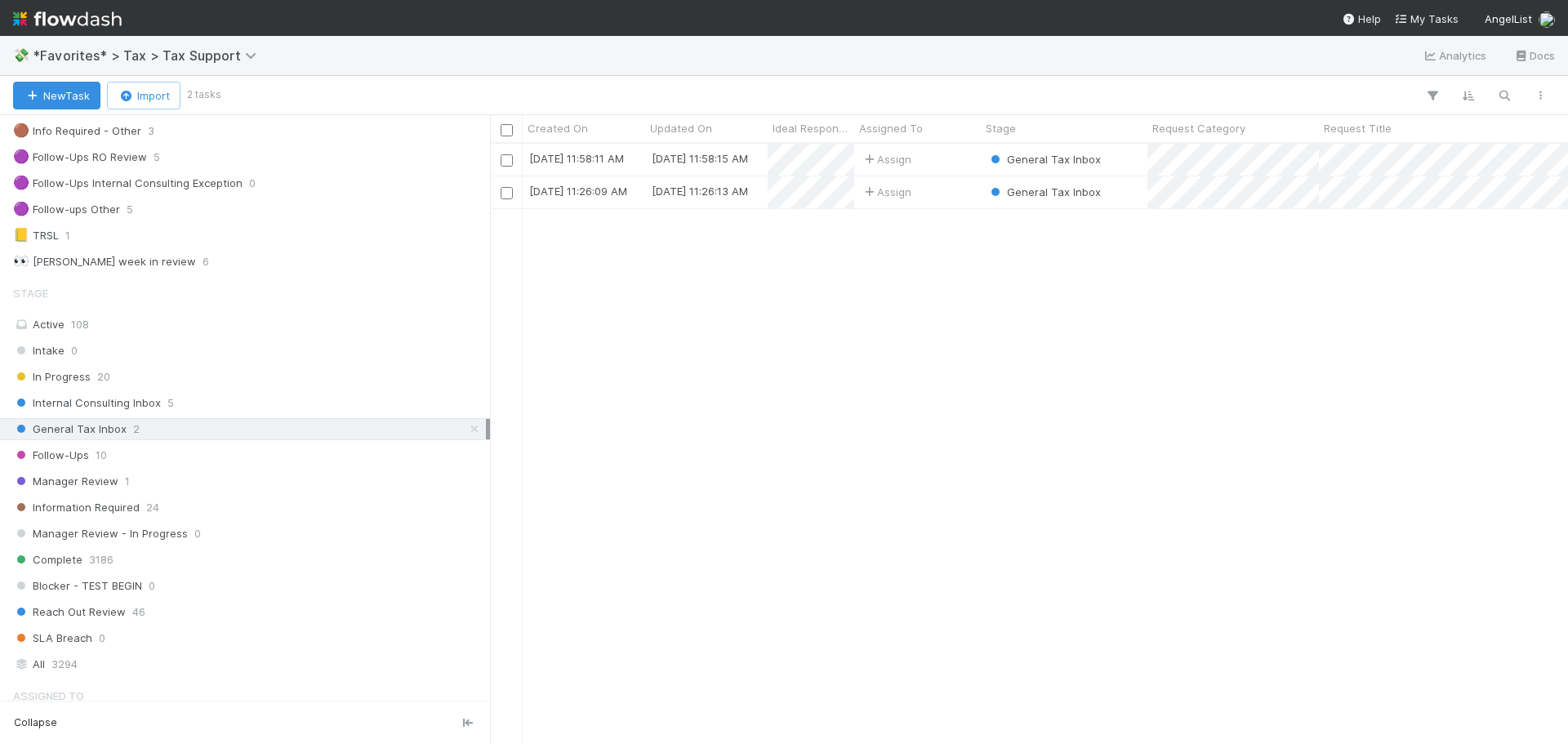
scroll to position [588, 1066]
click at [1178, 450] on div "[DATE] 11:58:11 AM [DATE] 11:58:15 AM Assign General Tax Inbox 0 0 0 0 0 [DATE]…" at bounding box center [1029, 443] width 1078 height 600
click at [821, 470] on div "[DATE] 11:58:11 AM [DATE] 11:58:15 AM Assign General Tax Inbox 0 0 0 0 0 [DATE]…" at bounding box center [1029, 443] width 1078 height 600
